Goal: Navigation & Orientation: Understand site structure

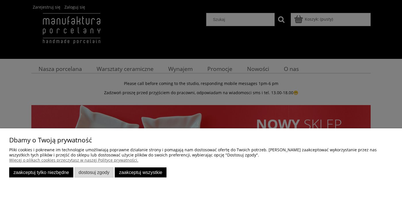
click at [60, 174] on button "Zaakceptuj tylko niezbędne" at bounding box center [41, 173] width 64 height 10
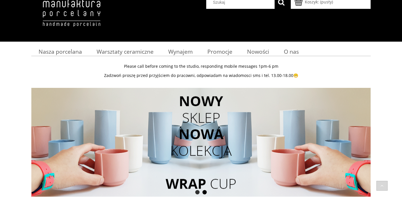
scroll to position [14, 0]
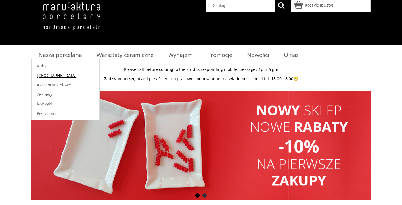
click at [42, 78] on span "[GEOGRAPHIC_DATA]" at bounding box center [57, 75] width 40 height 5
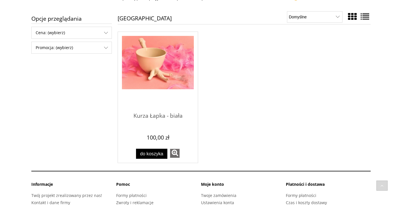
scroll to position [1, 0]
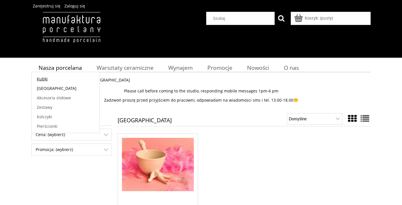
click at [47, 77] on span "Kubki" at bounding box center [42, 78] width 11 height 5
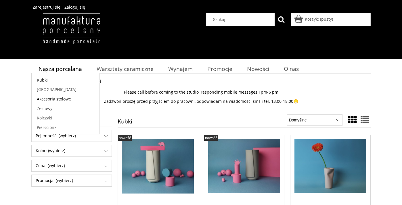
click at [50, 98] on span "Akcesoria stołowe" at bounding box center [54, 98] width 34 height 5
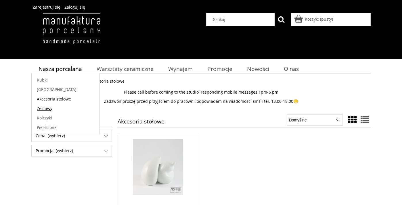
click at [43, 109] on span "Zestawy" at bounding box center [45, 108] width 16 height 5
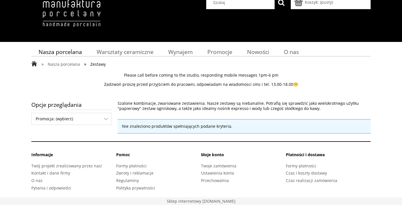
scroll to position [17, 0]
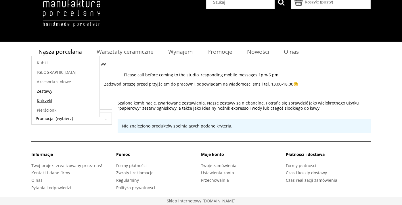
click at [47, 103] on span "Kolczyki" at bounding box center [44, 100] width 15 height 5
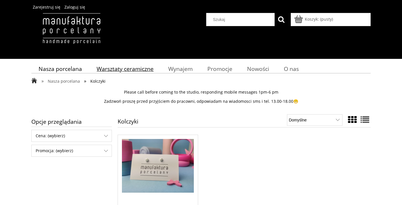
click at [112, 70] on span "Warsztaty ceramiczne" at bounding box center [125, 69] width 57 height 8
